Goal: Navigation & Orientation: Find specific page/section

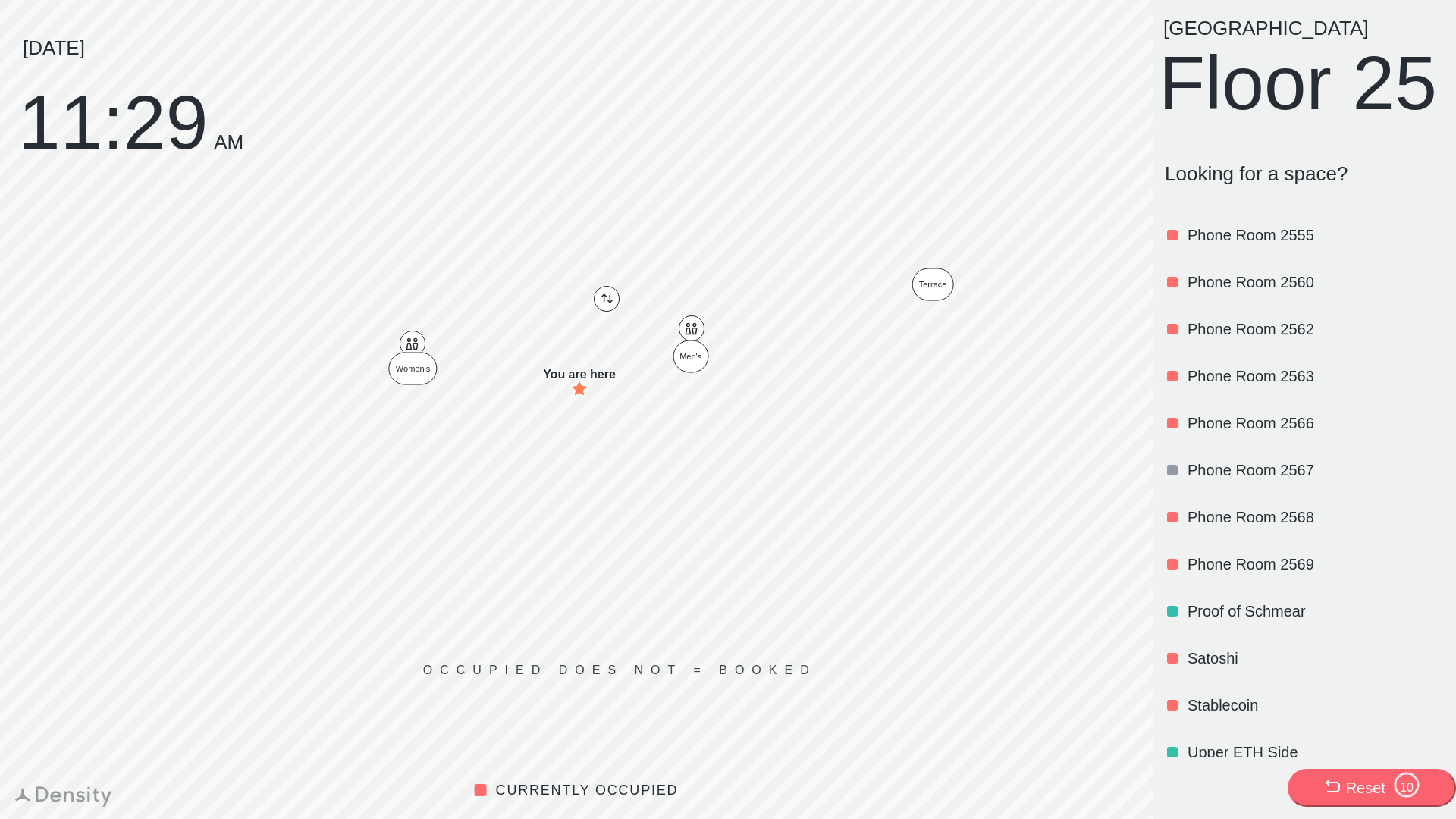
scroll to position [1694, 0]
click at [1285, 620] on p "Proof of Schmear" at bounding box center [1314, 610] width 253 height 21
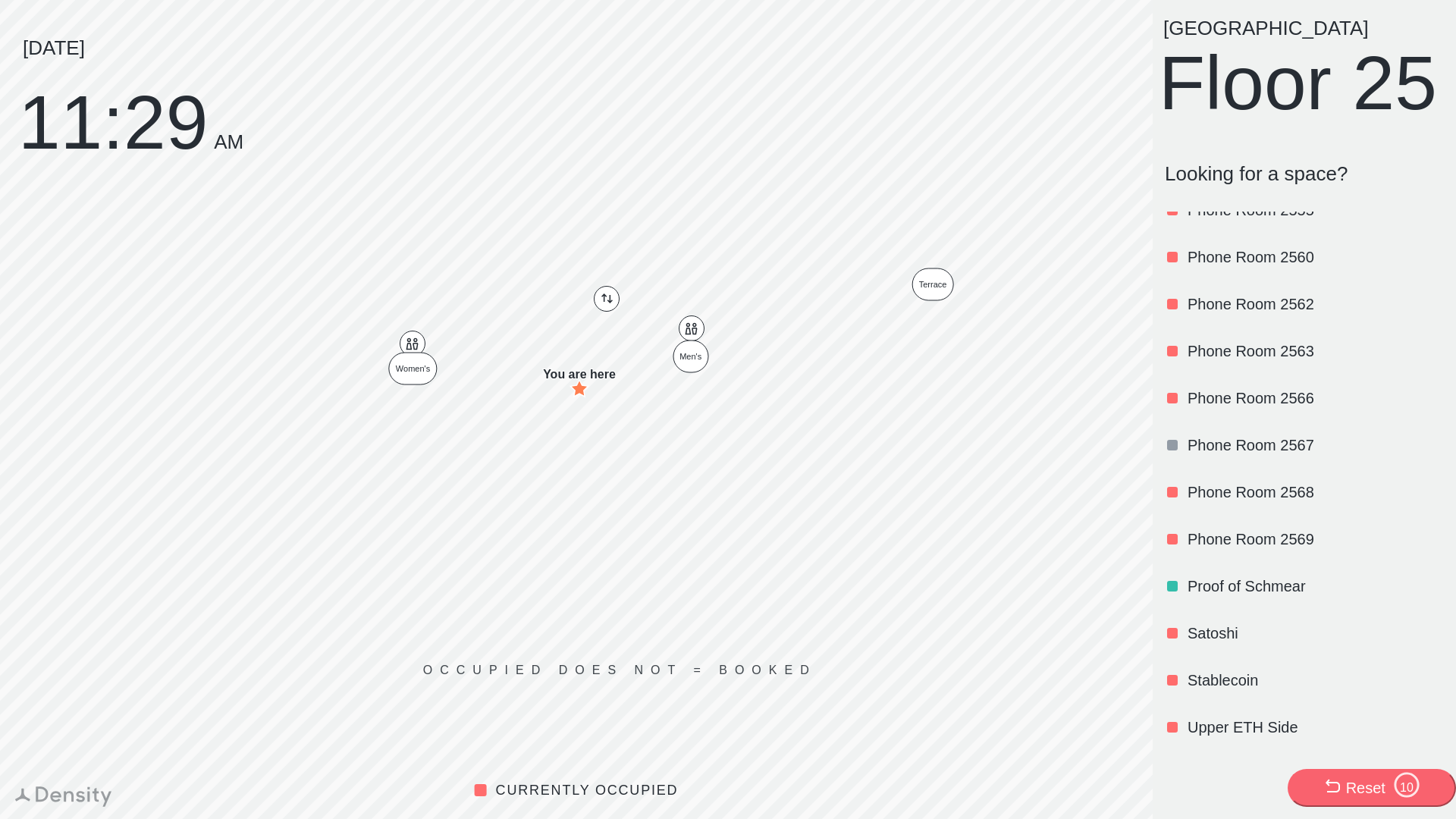
scroll to position [1722, 0]
click at [1252, 608] on div "Proof of Schmear" at bounding box center [1314, 582] width 253 height 51
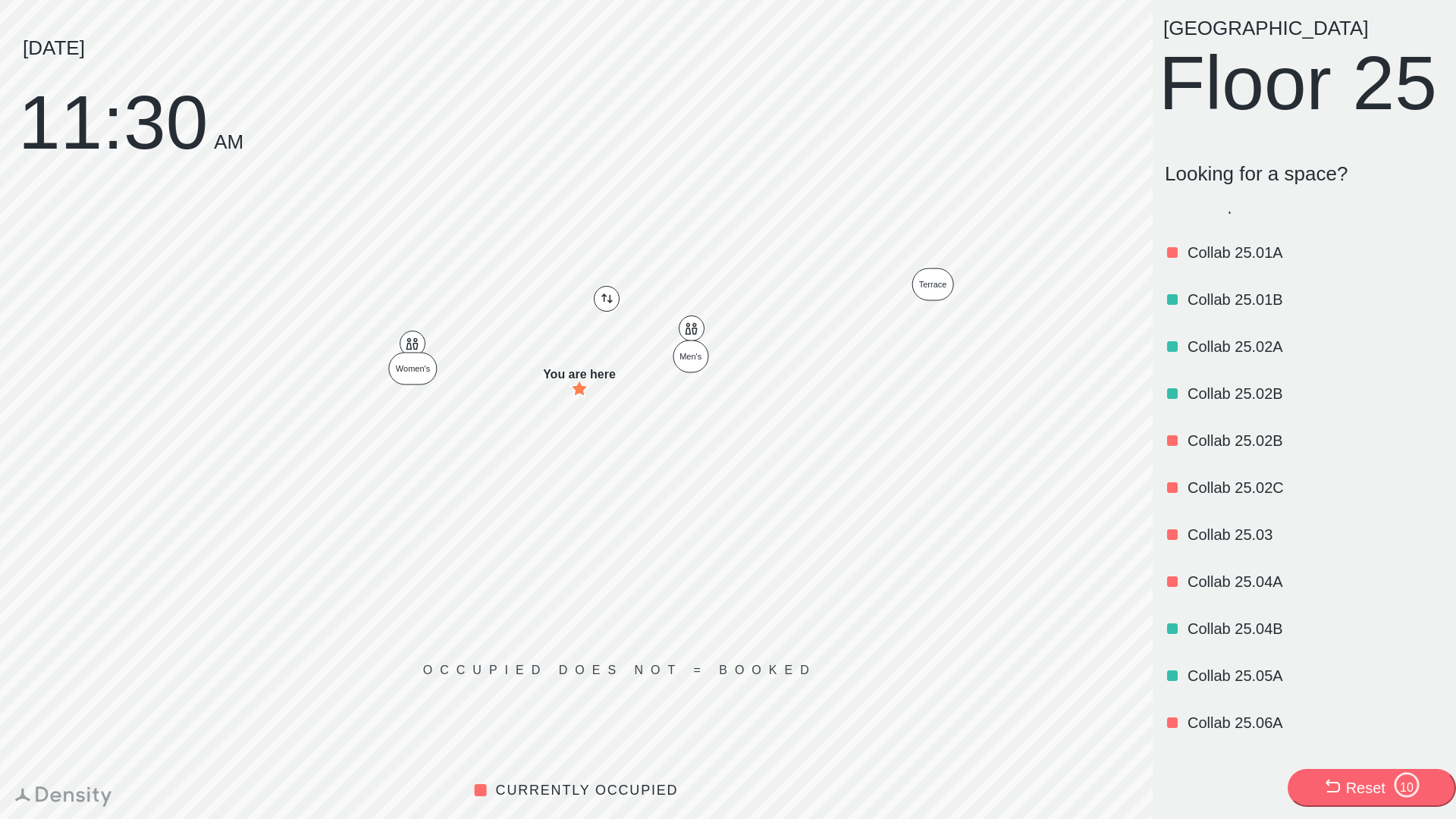
scroll to position [0, 0]
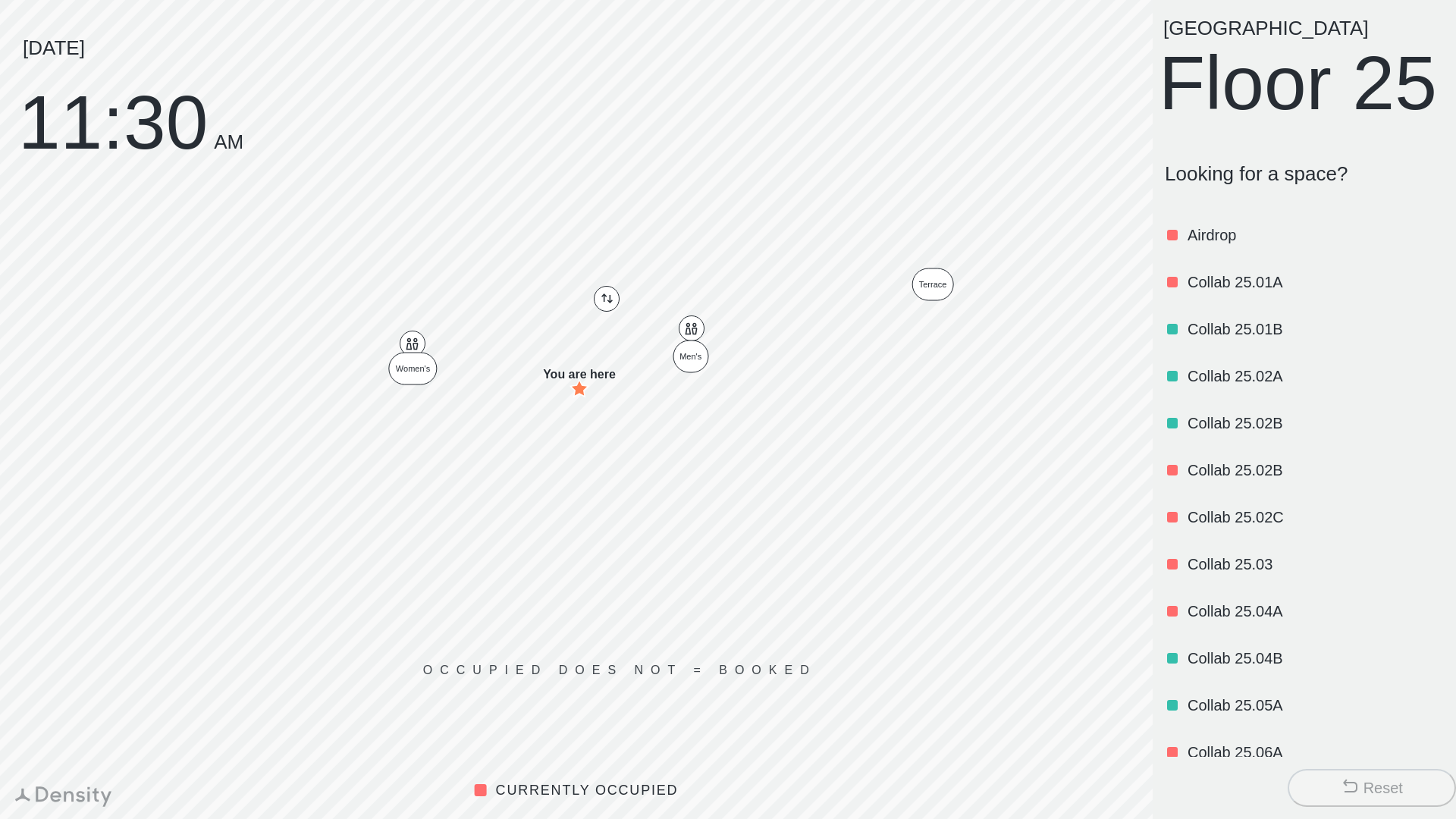
click at [1218, 246] on p "Airdrop" at bounding box center [1314, 235] width 253 height 21
click at [1187, 246] on p "Airdrop" at bounding box center [1314, 235] width 253 height 21
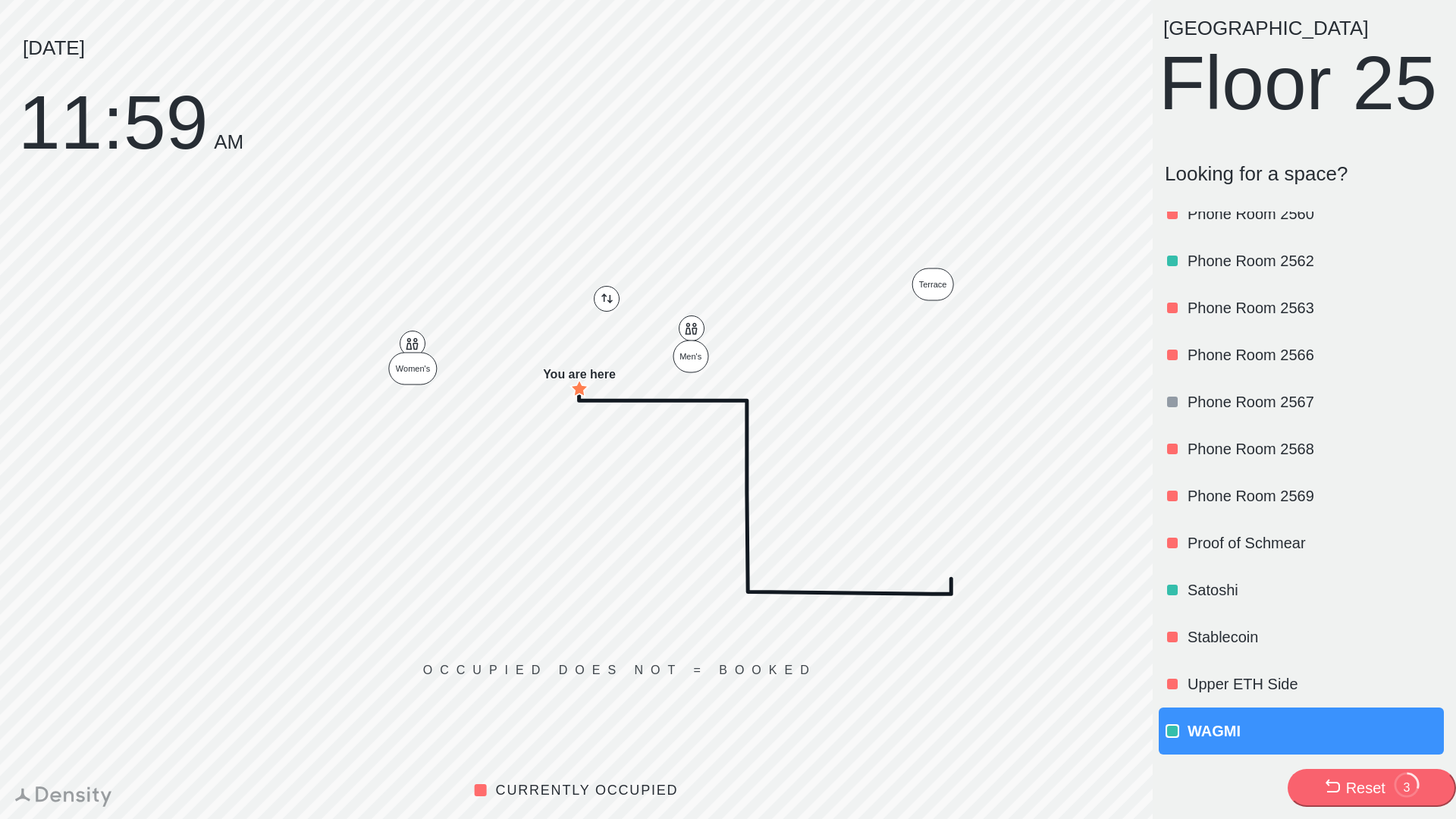
click at [1222, 742] on p "WAGMI" at bounding box center [1314, 732] width 253 height 21
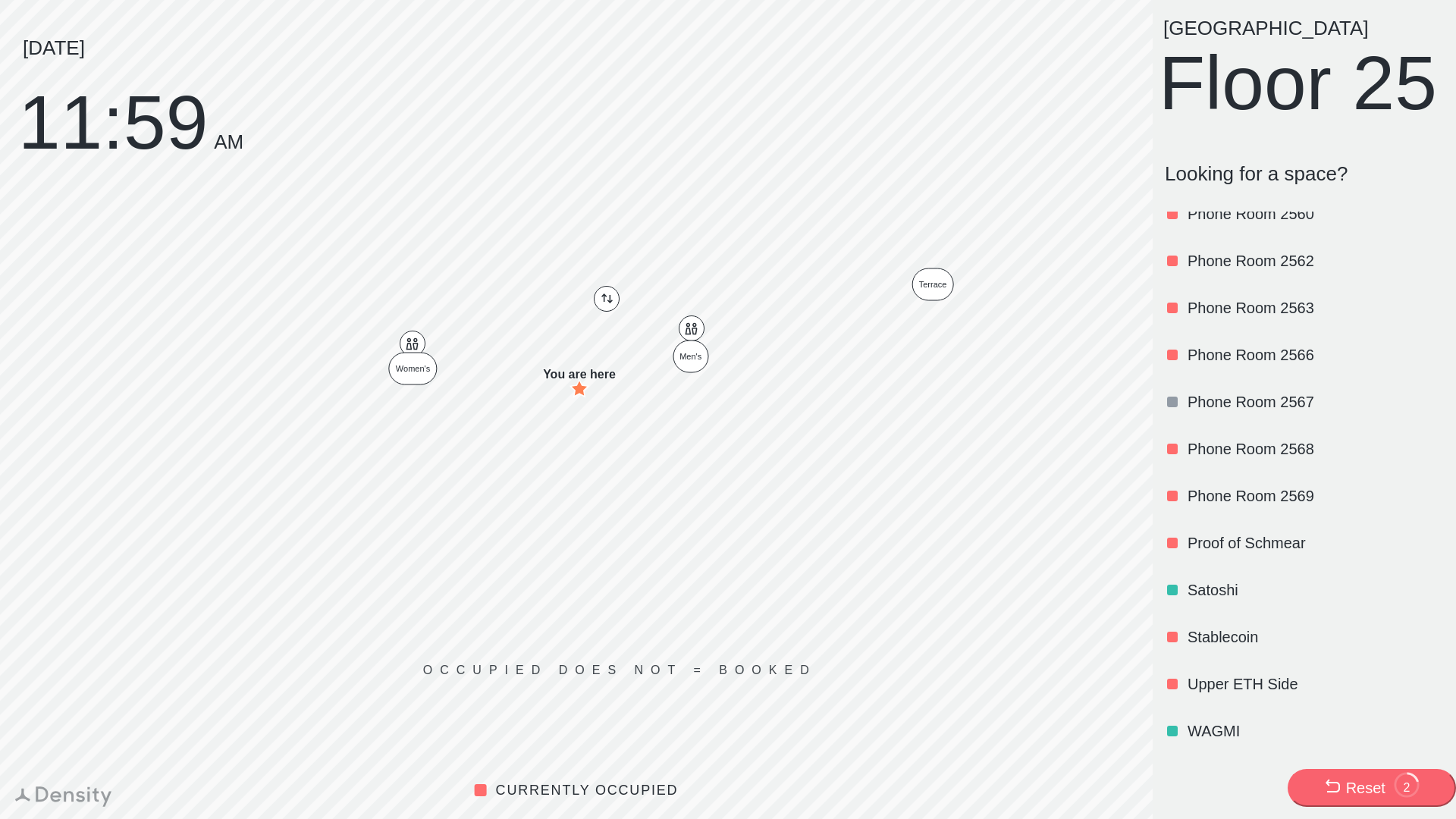
click at [1231, 735] on p "WAGMI" at bounding box center [1314, 732] width 253 height 21
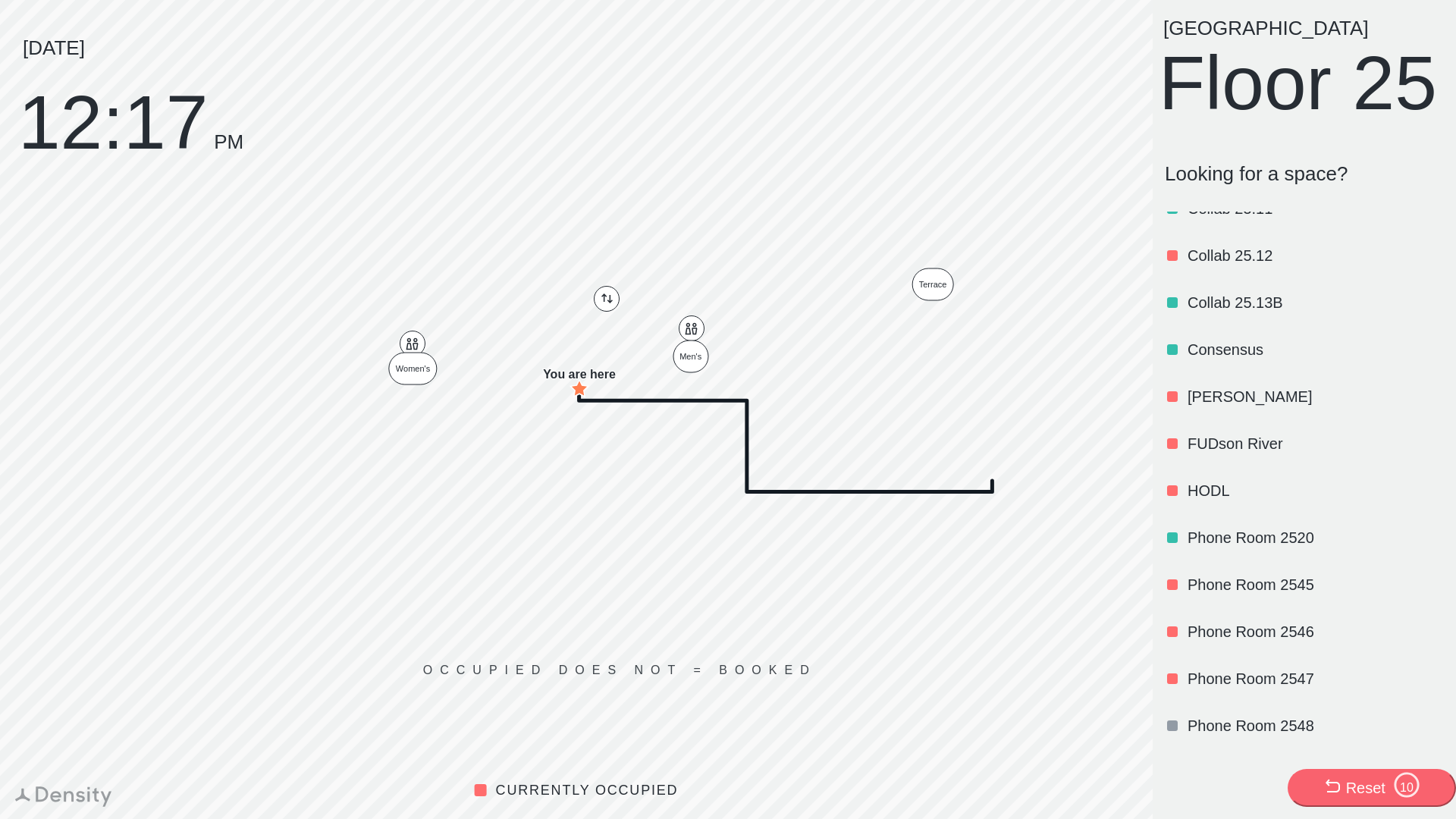
scroll to position [1108, 0]
click at [1254, 361] on p "Consensus" at bounding box center [1314, 351] width 253 height 21
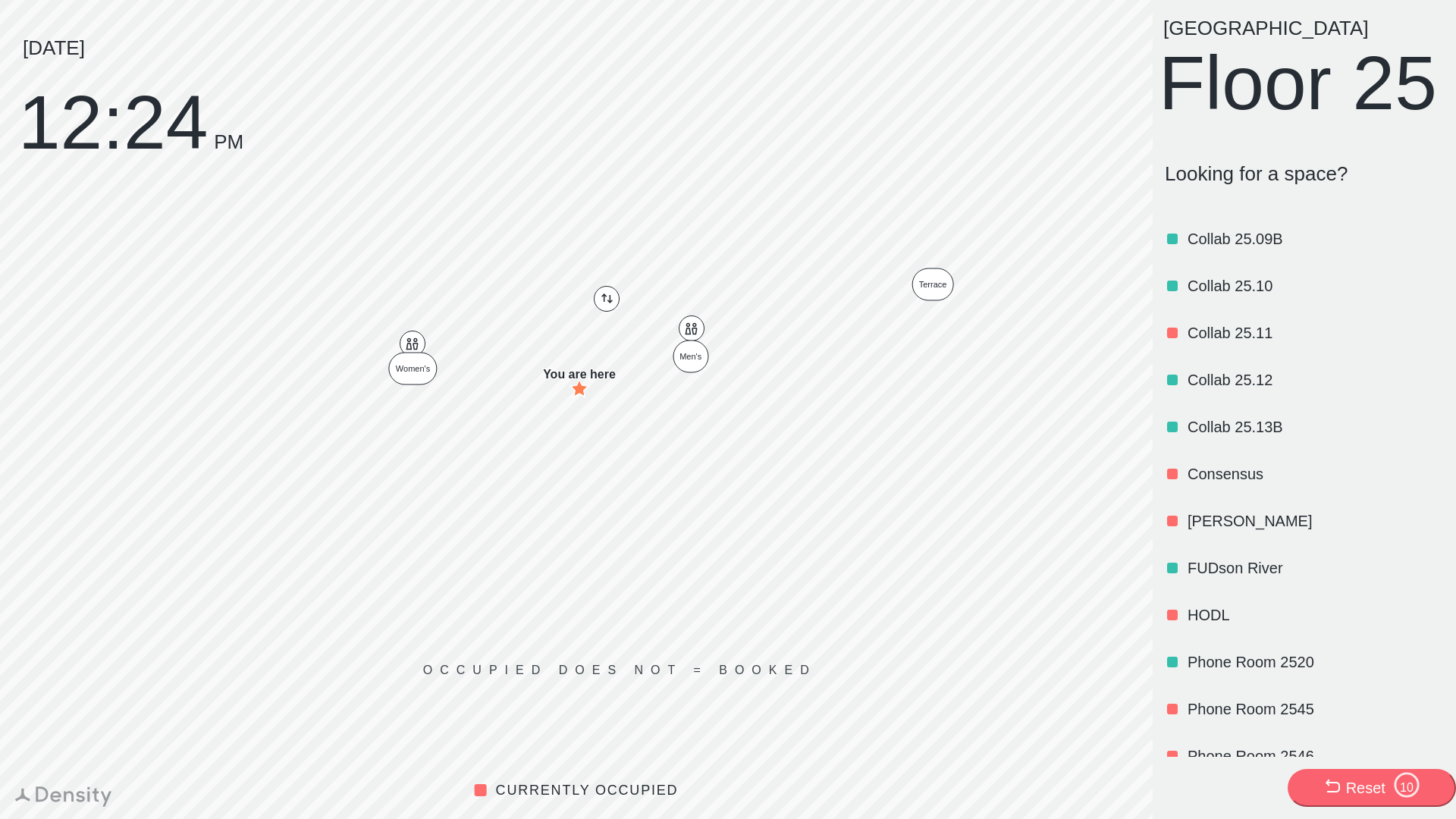
scroll to position [986, 0]
click at [1226, 483] on p "Consensus" at bounding box center [1314, 472] width 253 height 21
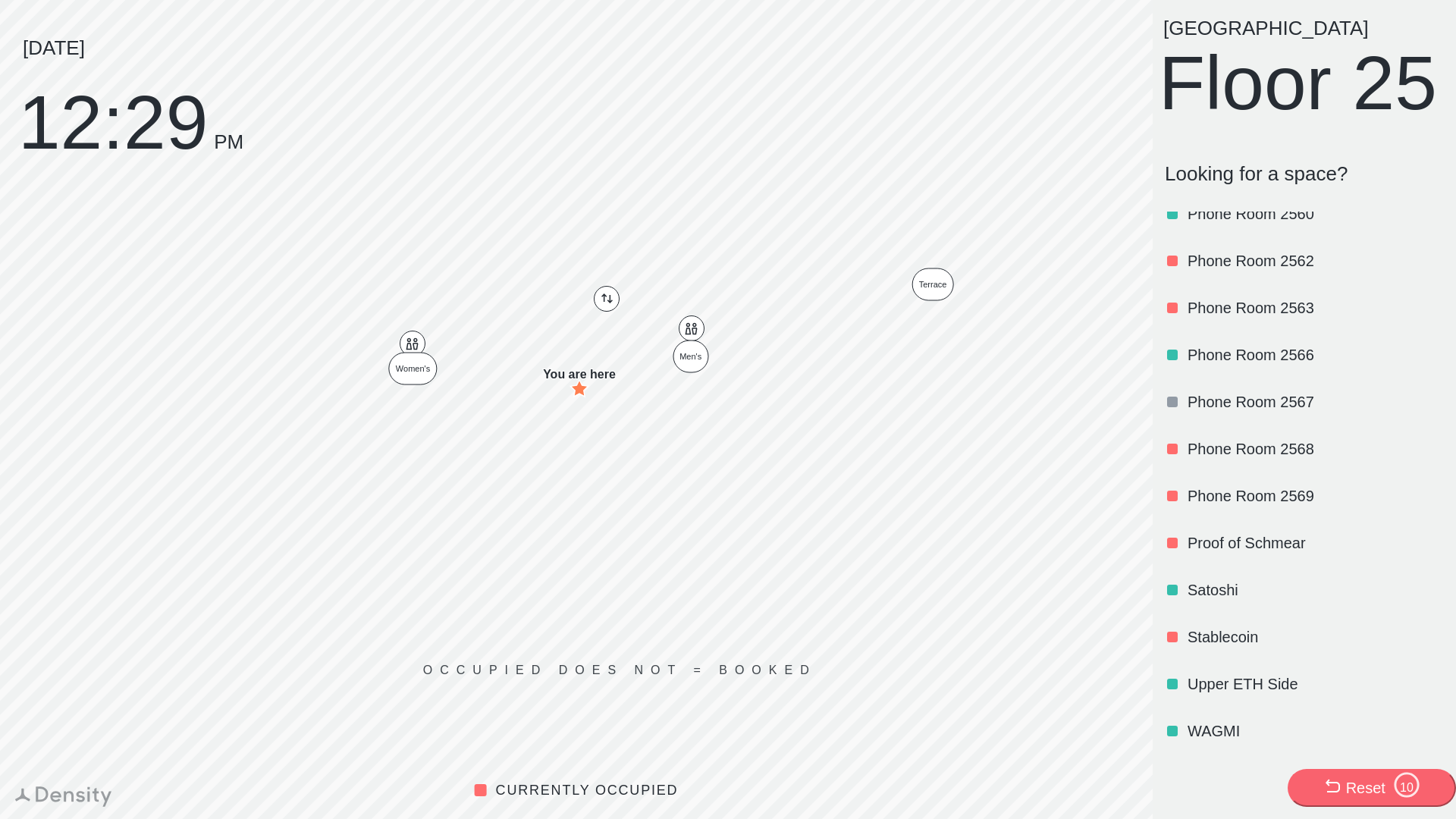
scroll to position [1827, 0]
click at [1293, 544] on p "Proof of Schmear" at bounding box center [1314, 544] width 253 height 21
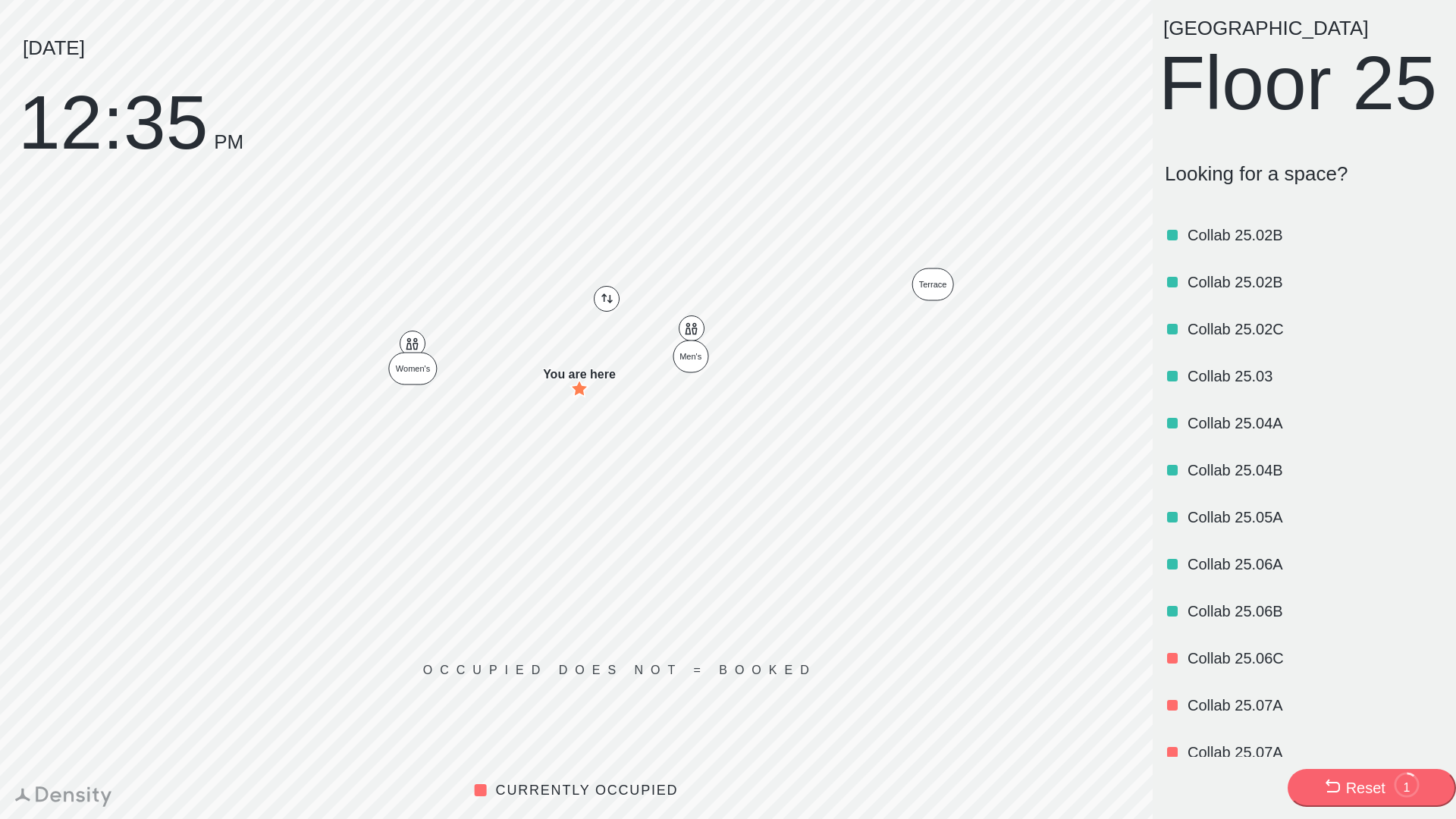
scroll to position [0, 0]
click at [1204, 246] on p "Airdrop" at bounding box center [1314, 235] width 253 height 21
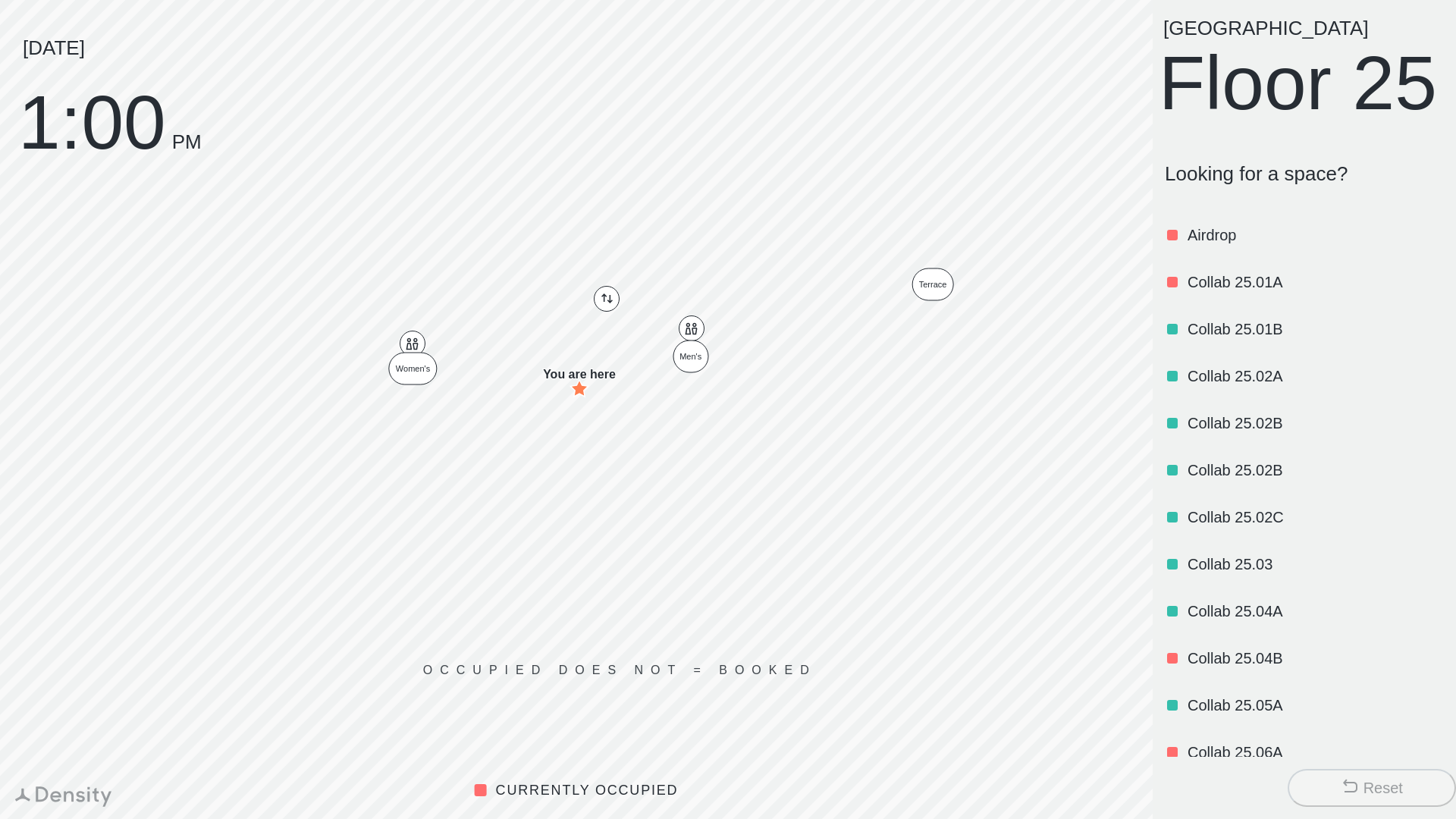
click at [1201, 246] on p "Airdrop" at bounding box center [1314, 235] width 253 height 21
